Goal: Task Accomplishment & Management: Complete application form

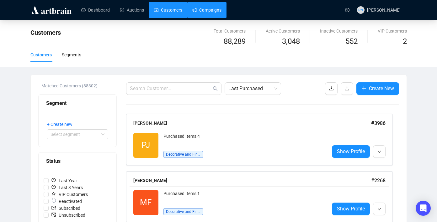
click at [206, 12] on link "Campaigns" at bounding box center [206, 10] width 29 height 16
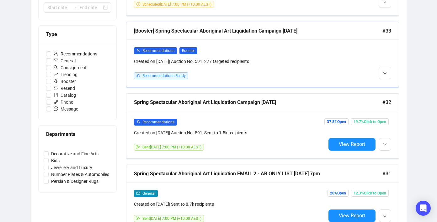
scroll to position [167, 0]
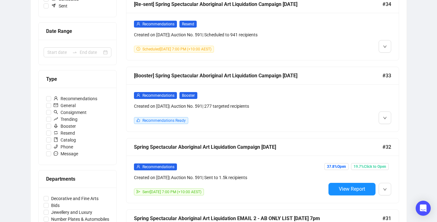
scroll to position [121, 0]
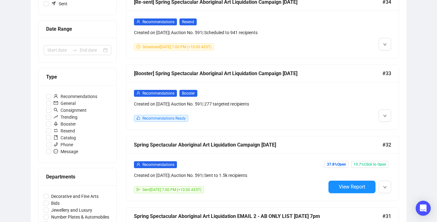
click at [211, 108] on div "Recommendations Booster Created on [DATE] | Auction No. 591 | 277 targeted reci…" at bounding box center [230, 106] width 192 height 32
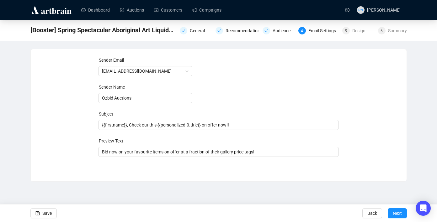
click at [391, 26] on div "General Recommendations Audience 4 Email Settings 5 Design 6 Summary" at bounding box center [293, 30] width 227 height 9
click at [391, 29] on div "Summary" at bounding box center [397, 31] width 19 height 8
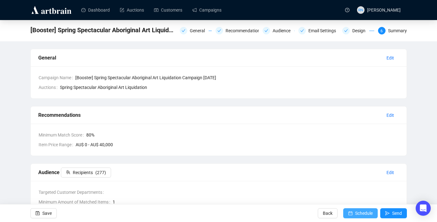
click at [359, 213] on span "Schedule" at bounding box center [364, 214] width 18 height 18
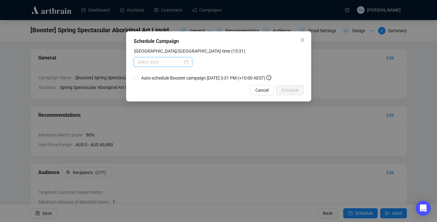
click at [185, 62] on div at bounding box center [162, 62] width 51 height 7
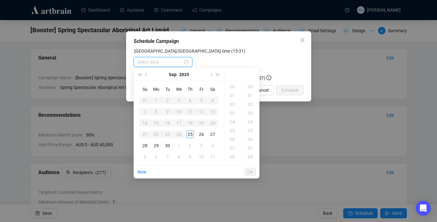
click at [185, 62] on div at bounding box center [162, 62] width 51 height 7
click at [201, 135] on div "26" at bounding box center [202, 135] width 8 height 8
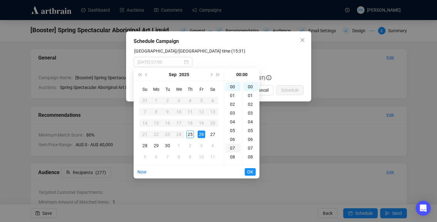
click at [234, 149] on div "07" at bounding box center [232, 148] width 15 height 9
click at [233, 143] on div "19" at bounding box center [232, 140] width 15 height 9
type input "[DATE] 19:00"
click at [251, 173] on span "OK" at bounding box center [250, 172] width 6 height 12
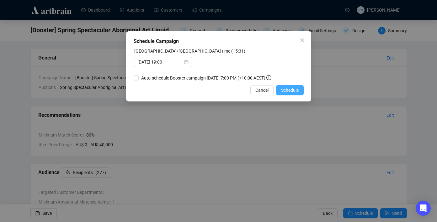
click at [287, 94] on span "Schedule" at bounding box center [290, 90] width 18 height 7
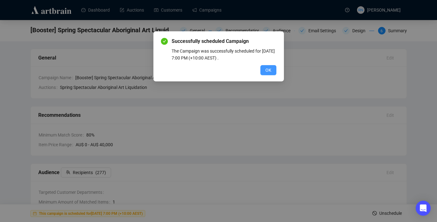
click at [266, 66] on button "OK" at bounding box center [268, 70] width 16 height 10
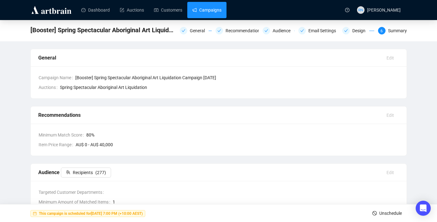
click at [199, 10] on link "Campaigns" at bounding box center [206, 10] width 29 height 16
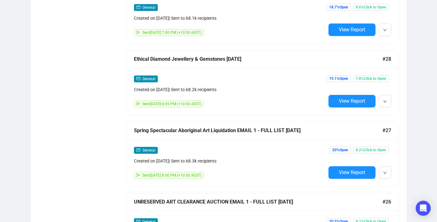
scroll to position [497, 0]
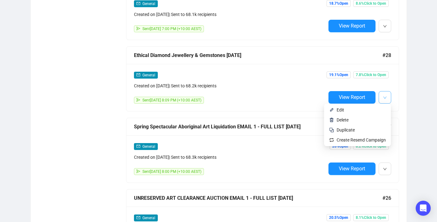
click at [387, 97] on button "button" at bounding box center [384, 97] width 13 height 13
click at [383, 130] on span "Duplicate" at bounding box center [360, 130] width 49 height 7
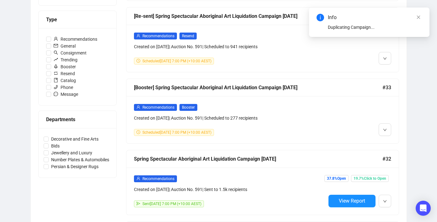
scroll to position [53, 0]
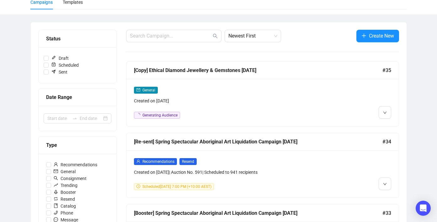
click at [237, 104] on div "General Created on [DATE] Generating Audience" at bounding box center [230, 103] width 192 height 32
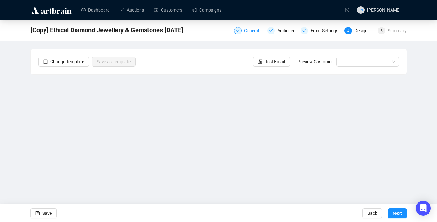
click at [247, 30] on div "General" at bounding box center [253, 31] width 19 height 8
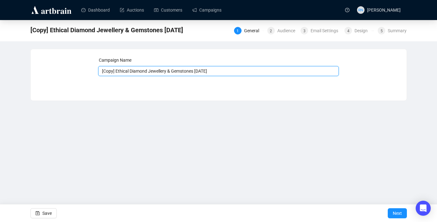
drag, startPoint x: 117, startPoint y: 71, endPoint x: 95, endPoint y: 71, distance: 22.0
click at [95, 71] on div "Campaign Name [Copy] Ethical Diamond Jewellery & Gemstones [DATE] Save Next" at bounding box center [218, 70] width 361 height 27
click at [202, 73] on input "Ethical Diamond Jewellery & Gemstones [DATE]" at bounding box center [218, 71] width 241 height 10
type input "Ethical Diamond Jewellery & Gemstones [DATE] - Email 2 Jewellery list 25.9 7pm"
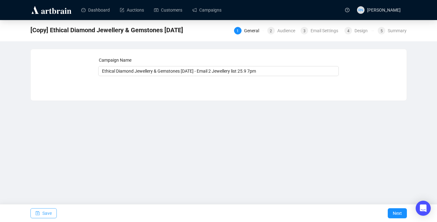
click at [39, 212] on icon "save" at bounding box center [37, 213] width 4 height 4
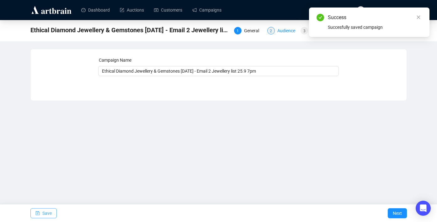
click at [279, 30] on div "Audience" at bounding box center [288, 31] width 22 height 8
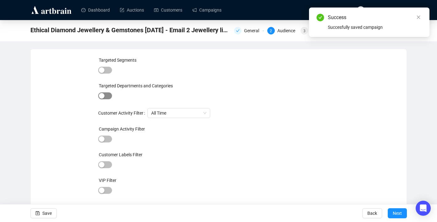
click at [107, 96] on span "button" at bounding box center [105, 96] width 14 height 7
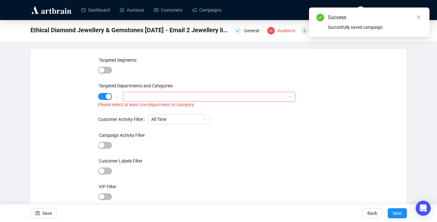
click at [152, 93] on div at bounding box center [205, 97] width 163 height 9
click at [128, 109] on icon "caret-down" at bounding box center [128, 110] width 1 height 2
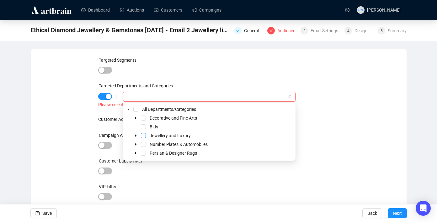
click at [143, 135] on span "Select Jewellery and Luxury" at bounding box center [143, 135] width 5 height 5
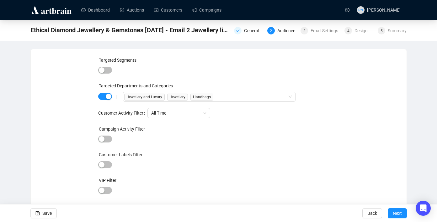
click at [71, 127] on div "Targeted Segments Targeted Departments and Categories | Jewellery and Luxury Je…" at bounding box center [218, 143] width 361 height 172
click at [53, 213] on button "Save" at bounding box center [43, 214] width 26 height 10
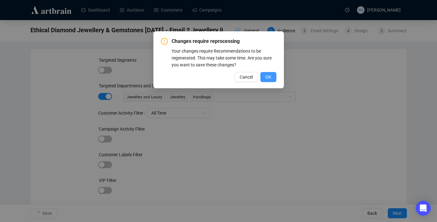
click at [269, 78] on span "OK" at bounding box center [268, 77] width 6 height 7
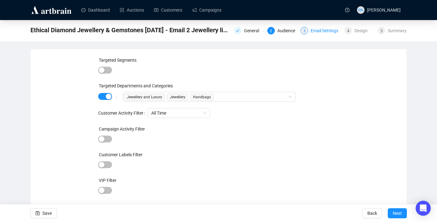
click at [310, 32] on div "Email Settings" at bounding box center [325, 31] width 31 height 8
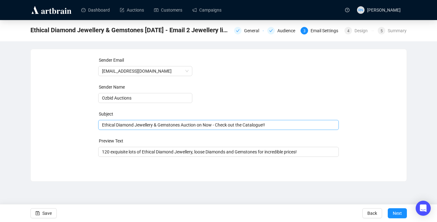
click at [101, 125] on div "Ethical Diamond Jewellery & Gemstones Auction on Now - Check out the Catalogue!!" at bounding box center [218, 125] width 241 height 10
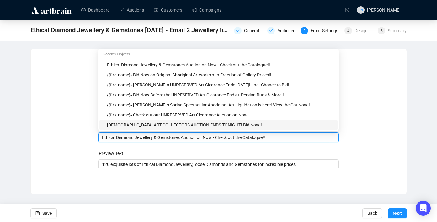
click at [101, 139] on div "Ethical Diamond Jewellery & Gemstones Auction on Now - Check out the Catalogue!!" at bounding box center [218, 138] width 241 height 10
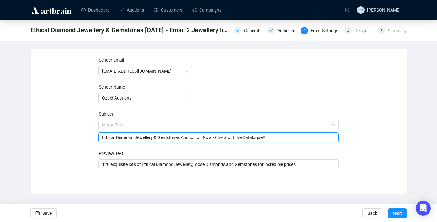
click at [90, 162] on div "Sender Email [EMAIL_ADDRESS][DOMAIN_NAME] Sender Name Ozbid Auctions Subject Me…" at bounding box center [218, 117] width 361 height 120
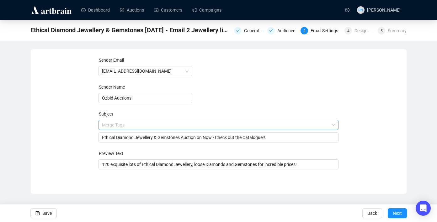
click at [113, 124] on input "search" at bounding box center [215, 124] width 227 height 9
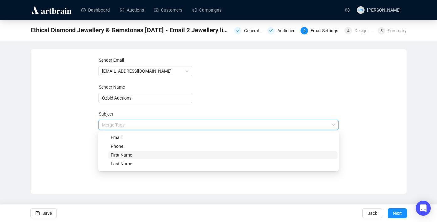
click at [114, 157] on span "First Name" at bounding box center [121, 155] width 21 height 5
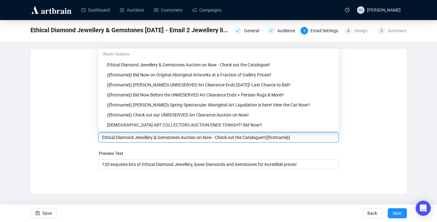
drag, startPoint x: 274, startPoint y: 139, endPoint x: 319, endPoint y: 139, distance: 45.5
click at [319, 139] on input "Ethical Diamond Jewellery & Gemstones Auction on Now - Check out the Catalogue!…" at bounding box center [218, 137] width 233 height 7
click at [102, 135] on input "Ethical Diamond Jewellery & Gemstones Auction on Now - Check out the Catalogue!!" at bounding box center [218, 137] width 233 height 7
paste input "{{firstname}}"
drag, startPoint x: 236, startPoint y: 140, endPoint x: 322, endPoint y: 139, distance: 85.9
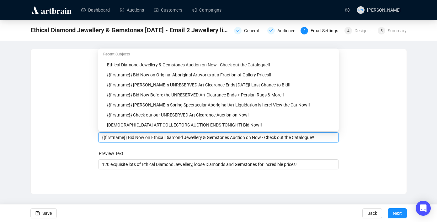
click at [322, 139] on input "{{firstname}} Bid Now on Ethical Diamond Jewellery & Gemstones Auction on Now -…" at bounding box center [218, 137] width 233 height 7
type input "{{firstname}} Bid Now on Ethical Diamond Jewellery & Gemstones that Won't Break…"
click at [46, 212] on span "Save" at bounding box center [46, 214] width 9 height 18
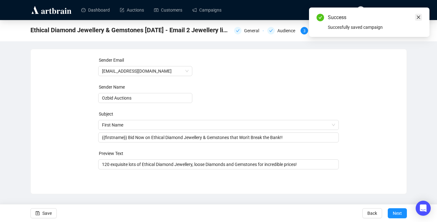
click at [419, 18] on icon "close" at bounding box center [418, 17] width 4 height 4
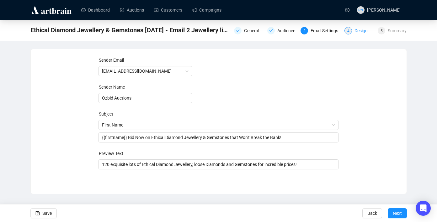
click at [357, 32] on div "Design" at bounding box center [362, 31] width 17 height 8
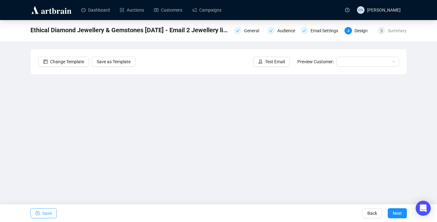
click at [45, 215] on span "Save" at bounding box center [46, 214] width 9 height 18
click at [46, 217] on span "Save" at bounding box center [46, 214] width 9 height 18
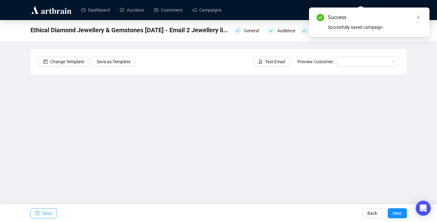
scroll to position [11, 0]
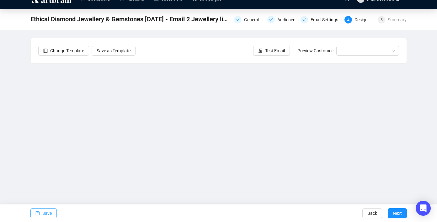
click at [51, 214] on span "Save" at bounding box center [46, 214] width 9 height 18
click at [40, 213] on button "Save" at bounding box center [43, 214] width 26 height 10
click at [47, 212] on span "Save" at bounding box center [46, 214] width 9 height 18
click at [51, 214] on span "Save" at bounding box center [46, 214] width 9 height 18
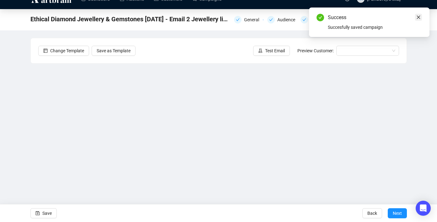
click at [418, 20] on link "Close" at bounding box center [418, 17] width 7 height 7
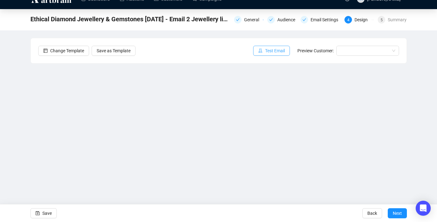
click at [283, 53] on button "Test Email" at bounding box center [271, 51] width 37 height 10
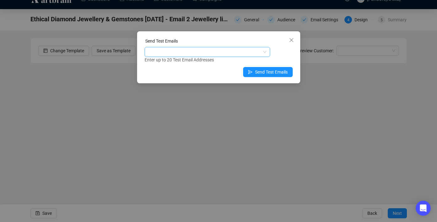
click at [171, 51] on div at bounding box center [204, 52] width 116 height 9
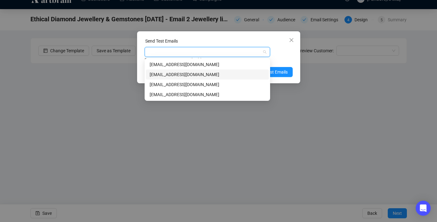
click at [176, 77] on div "[EMAIL_ADDRESS][DOMAIN_NAME]" at bounding box center [207, 74] width 115 height 7
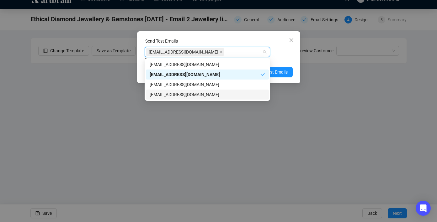
click at [193, 94] on div "[EMAIL_ADDRESS][DOMAIN_NAME]" at bounding box center [207, 94] width 115 height 7
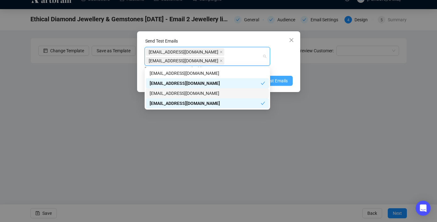
click at [288, 81] on button "Send Test Emails" at bounding box center [268, 81] width 50 height 10
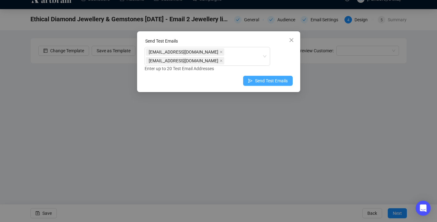
click at [288, 81] on button "Send Test Emails" at bounding box center [268, 81] width 50 height 10
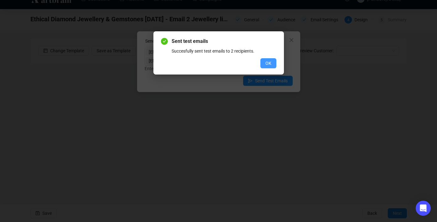
click at [269, 60] on span "OK" at bounding box center [268, 63] width 6 height 7
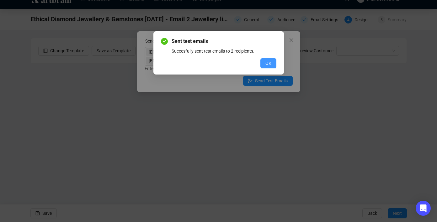
click at [270, 63] on span "OK" at bounding box center [268, 63] width 6 height 7
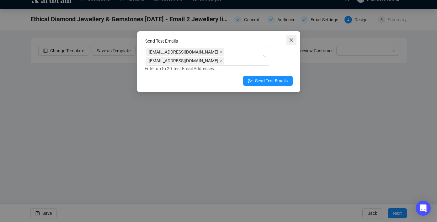
click at [288, 43] on button "Close" at bounding box center [291, 40] width 10 height 10
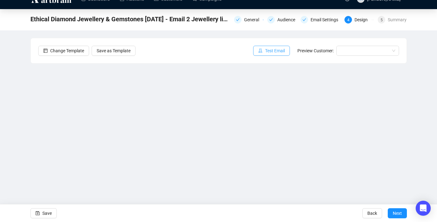
click at [274, 47] on span "Test Email" at bounding box center [275, 50] width 20 height 7
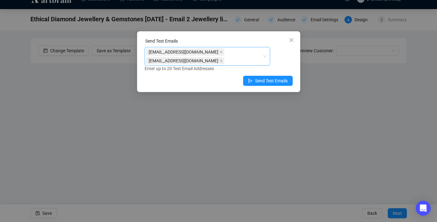
click at [218, 53] on div "[EMAIL_ADDRESS][DOMAIN_NAME] [EMAIL_ADDRESS][DOMAIN_NAME]" at bounding box center [204, 57] width 116 height 18
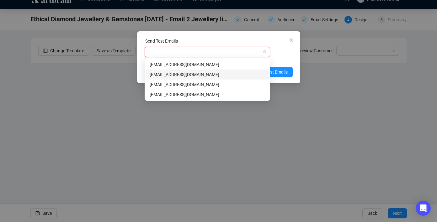
click at [214, 72] on div "[EMAIL_ADDRESS][DOMAIN_NAME]" at bounding box center [207, 74] width 115 height 7
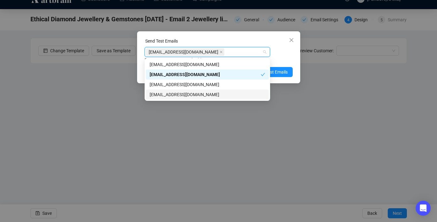
click at [214, 96] on div "[EMAIL_ADDRESS][DOMAIN_NAME]" at bounding box center [207, 94] width 115 height 7
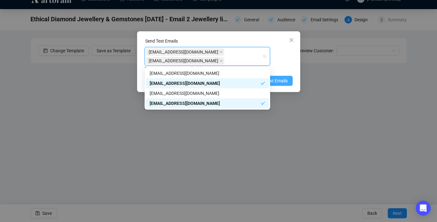
click at [288, 81] on button "Send Test Emails" at bounding box center [268, 81] width 50 height 10
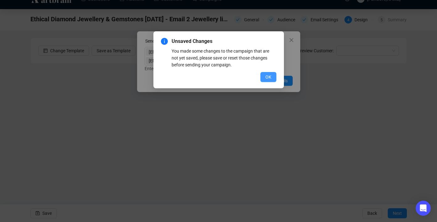
click at [268, 76] on span "OK" at bounding box center [268, 77] width 6 height 7
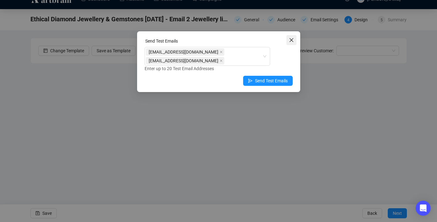
click at [292, 42] on icon "close" at bounding box center [291, 40] width 5 height 5
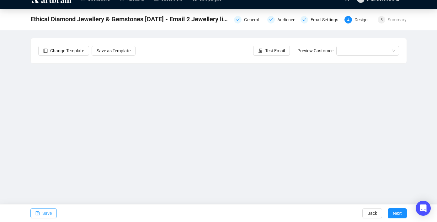
click at [42, 207] on span "Save" at bounding box center [46, 214] width 9 height 18
click at [271, 51] on span "Test Email" at bounding box center [275, 50] width 20 height 7
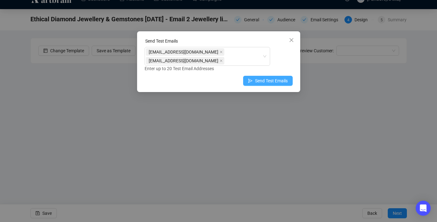
click at [275, 82] on span "Send Test Emails" at bounding box center [271, 80] width 33 height 7
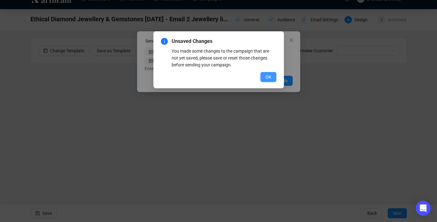
click at [271, 81] on button "OK" at bounding box center [268, 77] width 16 height 10
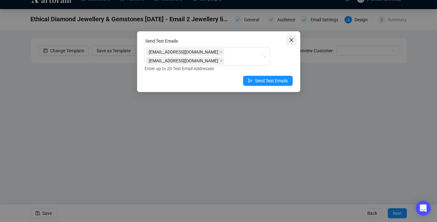
click at [292, 41] on icon "close" at bounding box center [291, 40] width 5 height 5
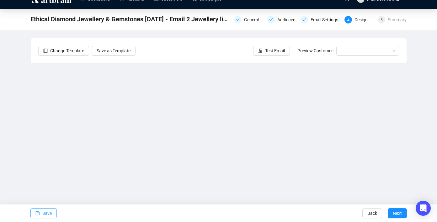
click at [41, 214] on button "Save" at bounding box center [43, 214] width 26 height 10
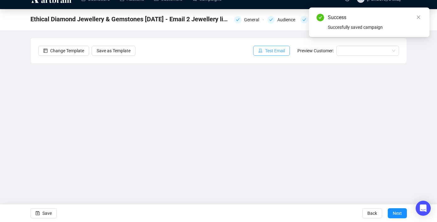
click at [273, 51] on span "Test Email" at bounding box center [275, 50] width 20 height 7
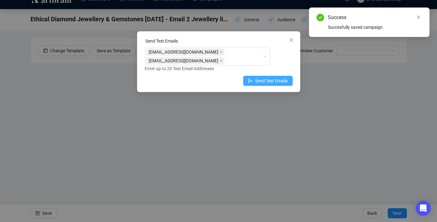
click at [266, 85] on button "Send Test Emails" at bounding box center [268, 81] width 50 height 10
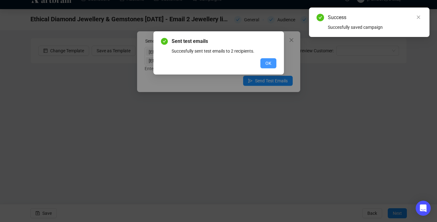
click at [266, 63] on span "OK" at bounding box center [268, 63] width 6 height 7
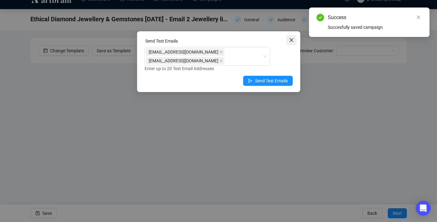
click at [294, 37] on button "Close" at bounding box center [291, 40] width 10 height 10
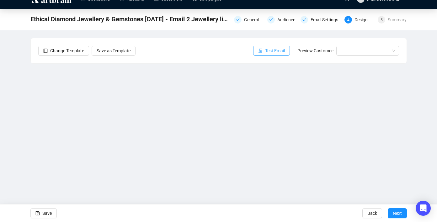
click at [275, 50] on span "Test Email" at bounding box center [275, 50] width 20 height 7
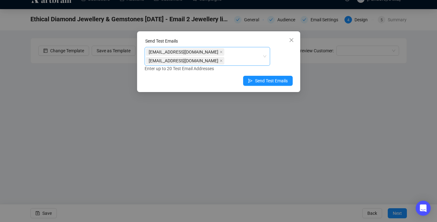
click at [230, 61] on div "[EMAIL_ADDRESS][DOMAIN_NAME] [EMAIL_ADDRESS][DOMAIN_NAME]" at bounding box center [204, 57] width 116 height 18
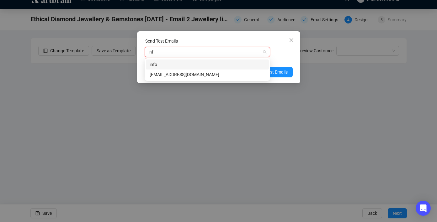
type input "info"
click at [221, 74] on div "[EMAIL_ADDRESS][DOMAIN_NAME]" at bounding box center [207, 74] width 115 height 7
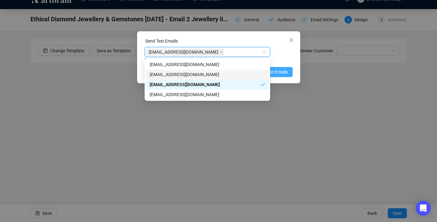
click at [283, 73] on span "Send Test Emails" at bounding box center [271, 72] width 33 height 7
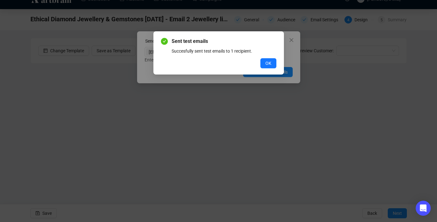
click at [278, 60] on div "Sent test emails Succesfully sent test emails to 1 recipient. OK" at bounding box center [218, 52] width 130 height 43
click at [270, 63] on span "OK" at bounding box center [268, 63] width 6 height 7
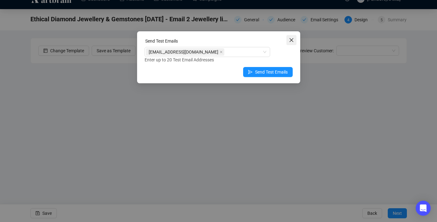
click at [291, 41] on icon "close" at bounding box center [291, 40] width 5 height 5
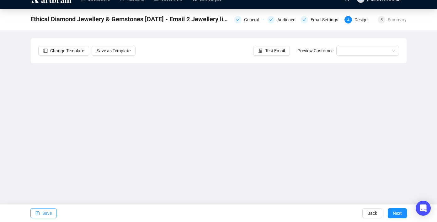
click at [33, 214] on button "Save" at bounding box center [43, 214] width 26 height 10
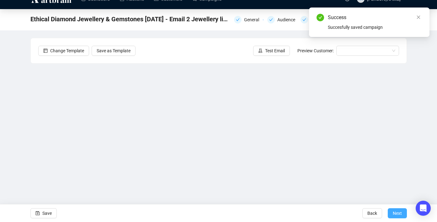
click at [400, 216] on span "Next" at bounding box center [397, 214] width 9 height 18
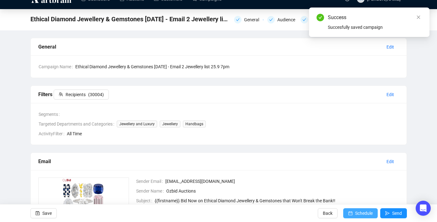
click at [352, 214] on button "Schedule" at bounding box center [360, 214] width 34 height 10
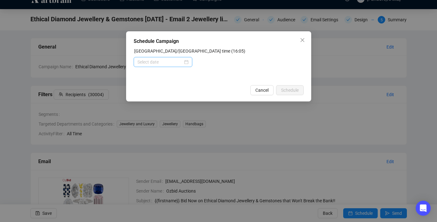
click at [185, 62] on div at bounding box center [162, 62] width 51 height 7
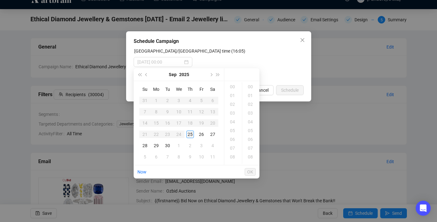
click at [191, 135] on div "25" at bounding box center [190, 135] width 8 height 8
click at [233, 114] on div "19" at bounding box center [232, 113] width 15 height 9
click at [248, 87] on div "00" at bounding box center [250, 86] width 15 height 9
type input "[DATE] 19:00"
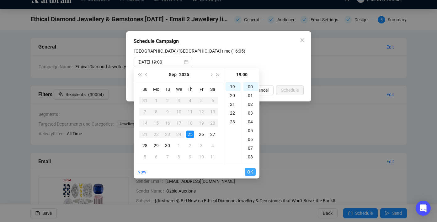
click at [252, 173] on span "OK" at bounding box center [250, 172] width 6 height 12
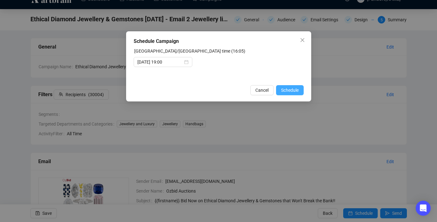
click at [291, 92] on span "Schedule" at bounding box center [290, 90] width 18 height 7
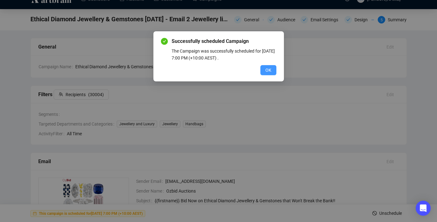
click at [273, 75] on button "OK" at bounding box center [268, 70] width 16 height 10
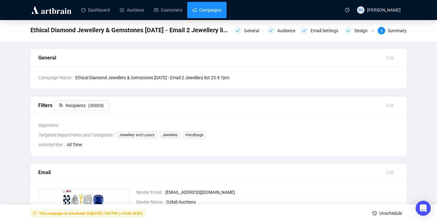
click at [207, 12] on link "Campaigns" at bounding box center [206, 10] width 29 height 16
